Goal: Task Accomplishment & Management: Complete application form

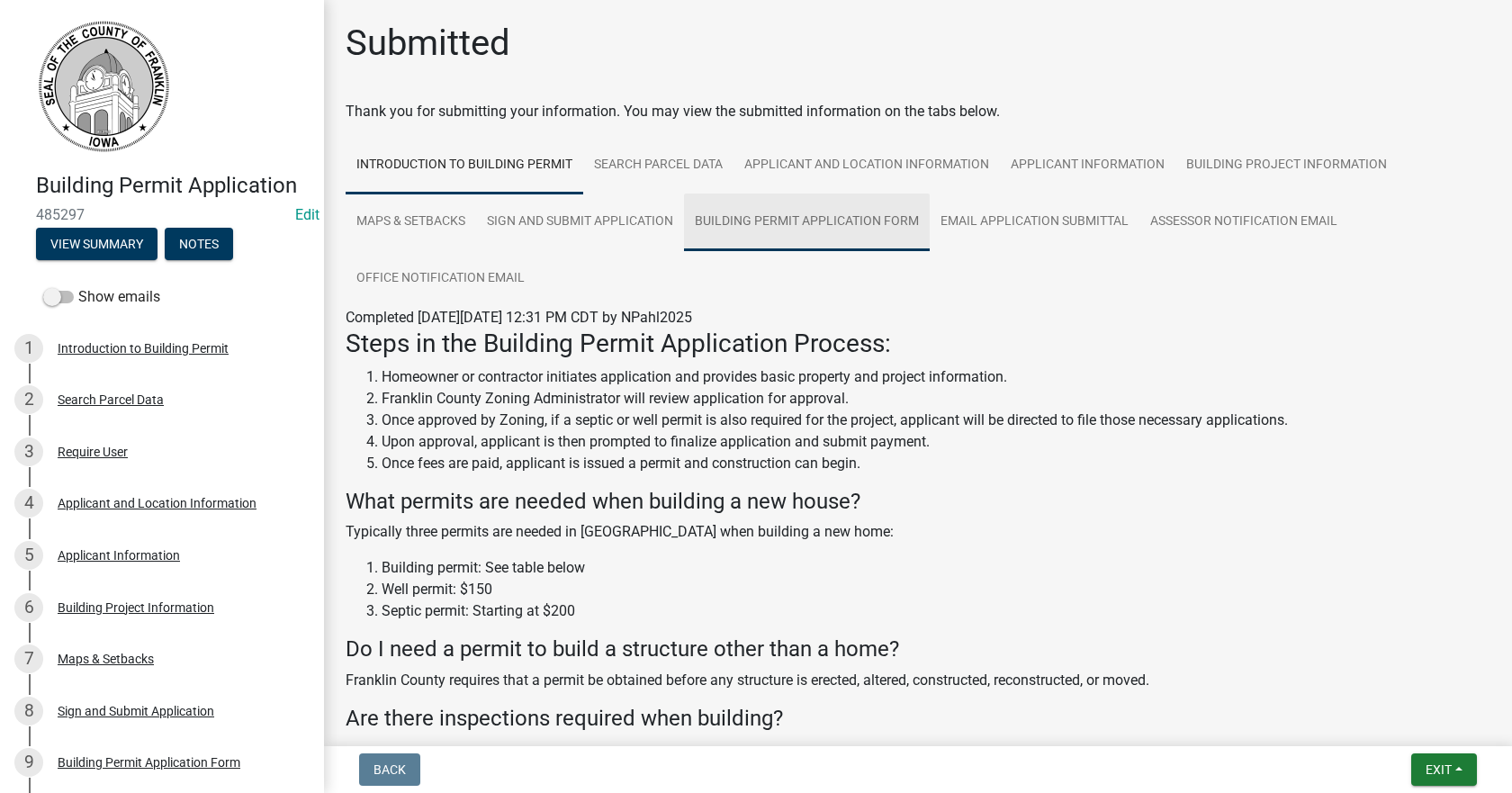
click at [745, 225] on link "Building Permit Application Form" at bounding box center [807, 223] width 246 height 58
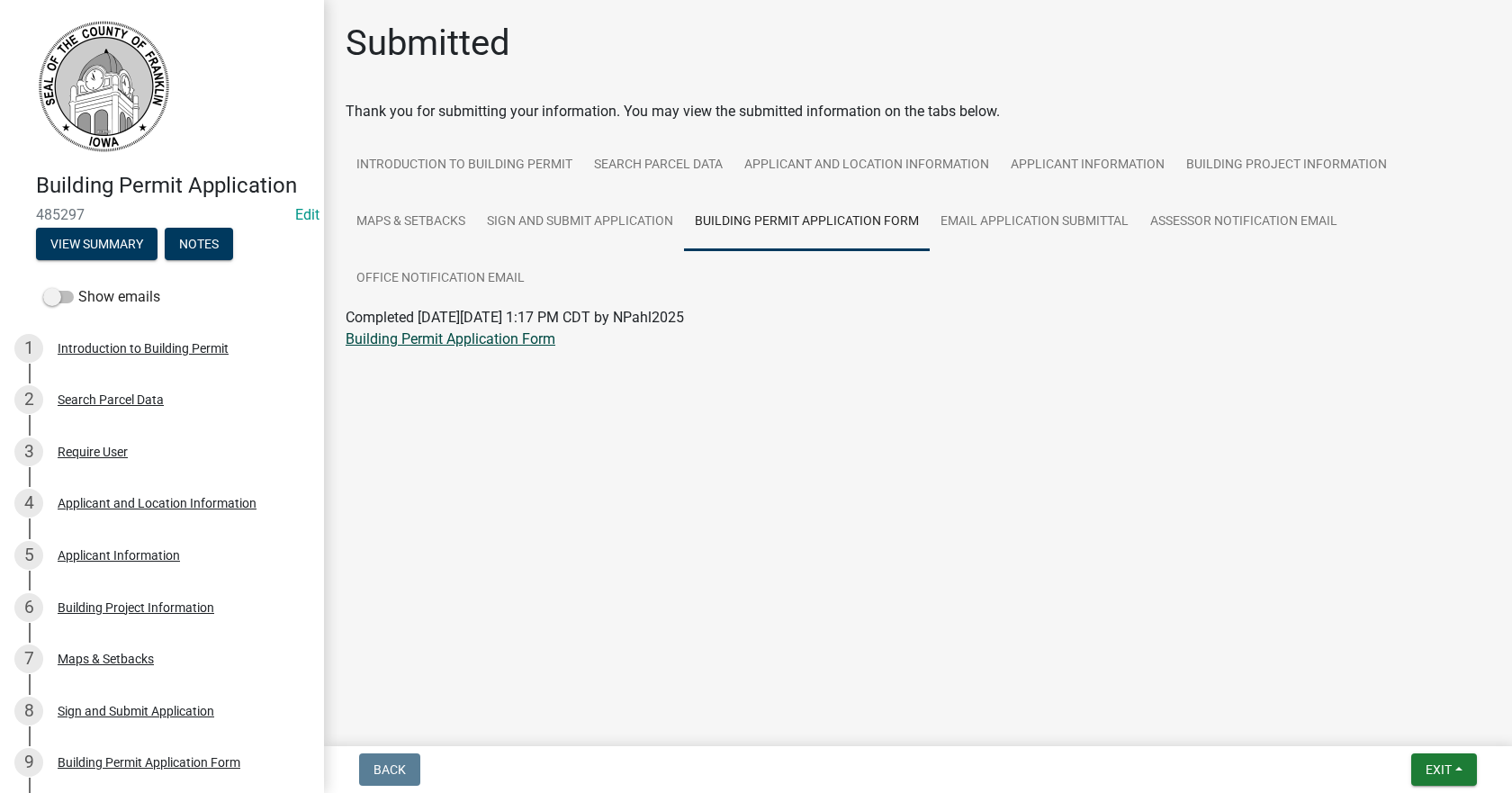
click at [502, 340] on link "Building Permit Application Form" at bounding box center [450, 339] width 210 height 17
click at [1224, 161] on link "Building Project Information" at bounding box center [1287, 166] width 223 height 58
